Goal: Find specific page/section: Find specific page/section

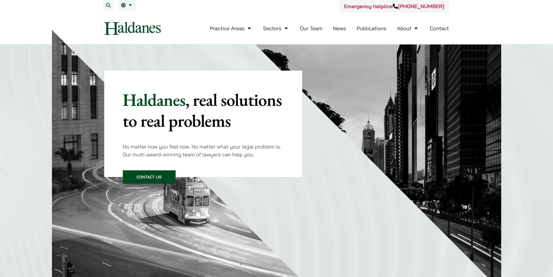
click at [314, 26] on link "Our Team" at bounding box center [311, 28] width 22 height 7
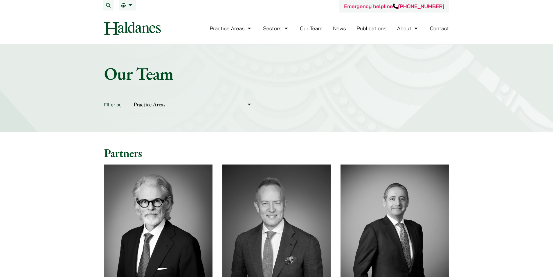
click at [250, 103] on select "Practice Areas Antitrust and Competition Civil Litigation & Dispute Resolution …" at bounding box center [187, 105] width 129 height 18
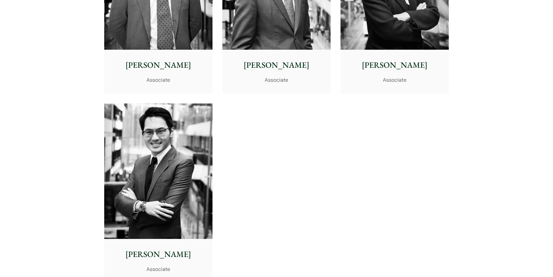
scroll to position [2371, 0]
